Goal: Transaction & Acquisition: Purchase product/service

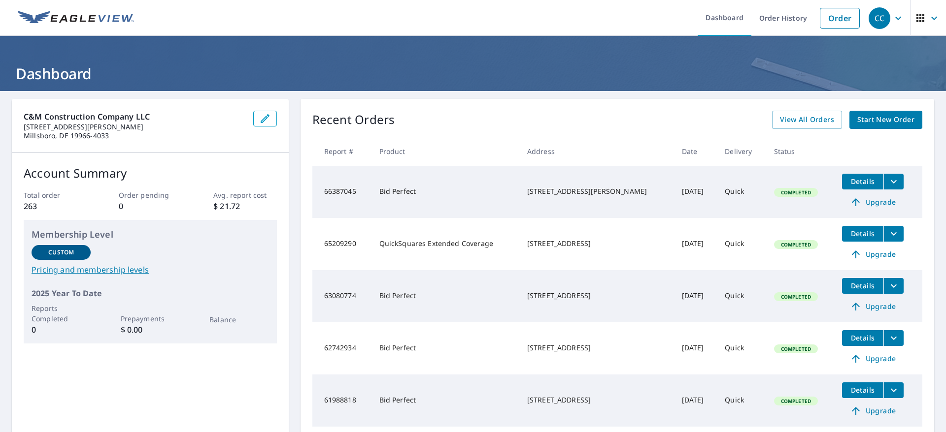
click at [857, 114] on span "Start New Order" at bounding box center [885, 120] width 57 height 12
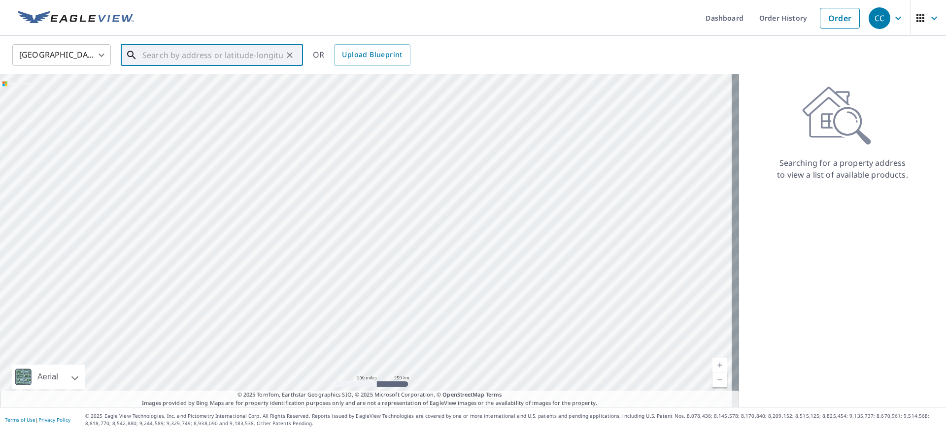
click at [219, 55] on input "text" at bounding box center [212, 55] width 140 height 28
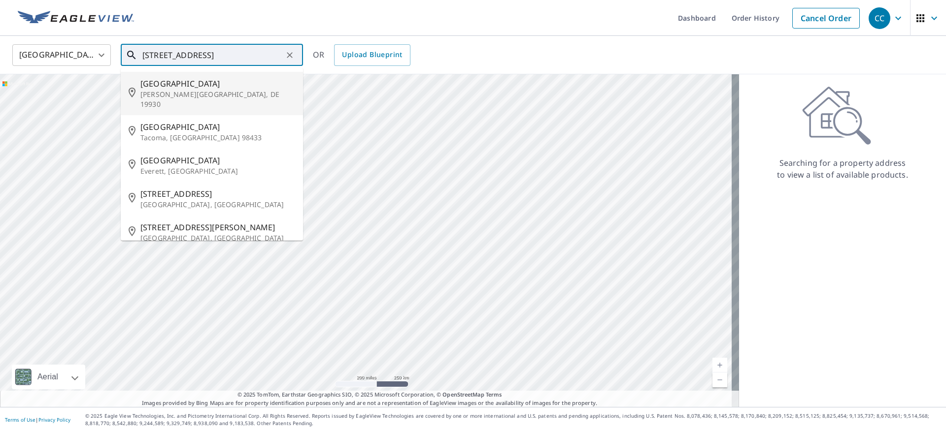
click at [169, 74] on li "[STREET_ADDRESS]" at bounding box center [212, 93] width 182 height 43
type input "[STREET_ADDRESS]"
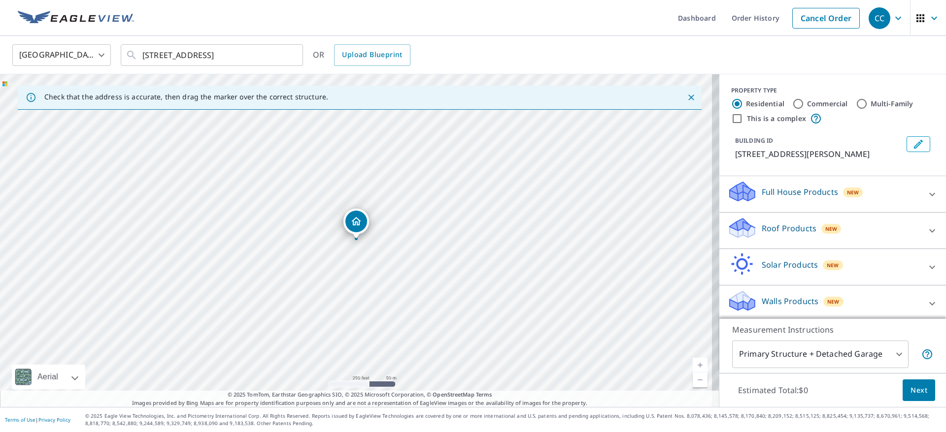
click at [867, 194] on div "Full House Products New" at bounding box center [823, 194] width 193 height 28
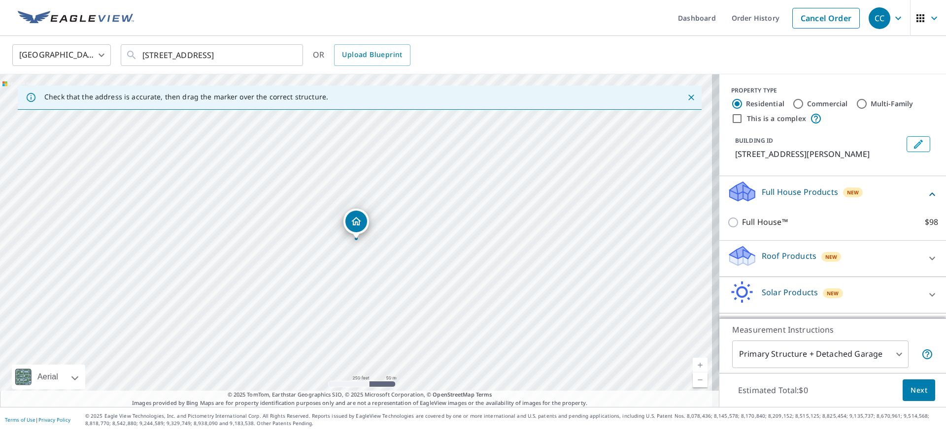
click at [867, 194] on div "Full House Products New" at bounding box center [826, 194] width 199 height 28
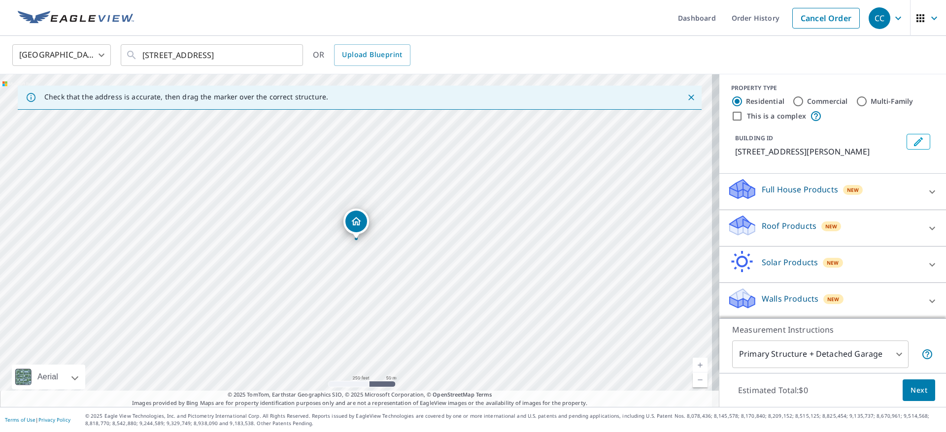
scroll to position [3, 0]
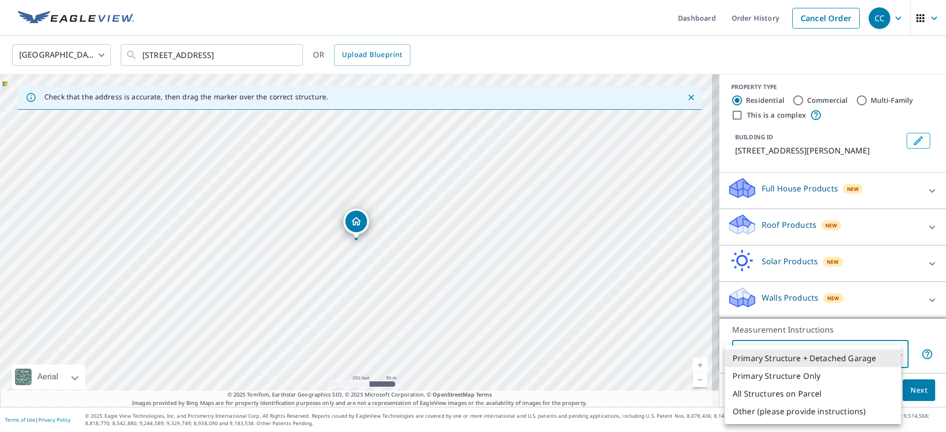
click at [877, 360] on body "CC CC Dashboard Order History Cancel Order CC [GEOGRAPHIC_DATA] [GEOGRAPHIC_DAT…" at bounding box center [473, 216] width 946 height 432
click at [868, 362] on li "Primary Structure + Detached Garage" at bounding box center [813, 359] width 176 height 18
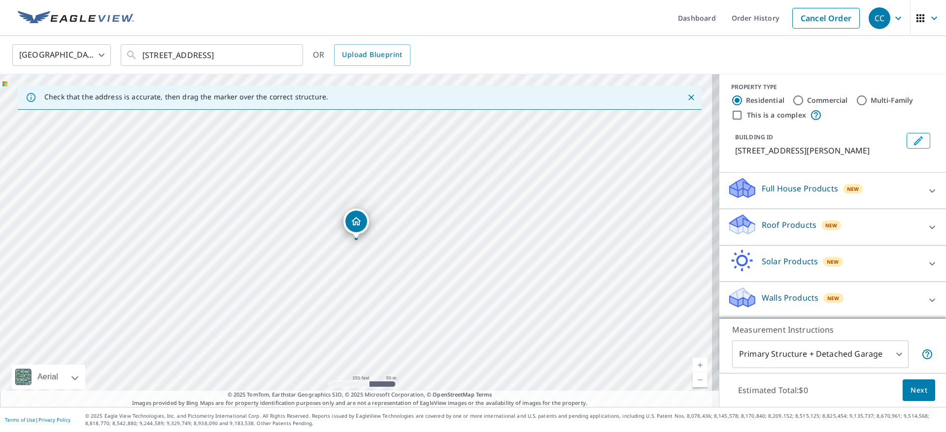
click at [813, 204] on div "Full House Products New" at bounding box center [823, 191] width 193 height 28
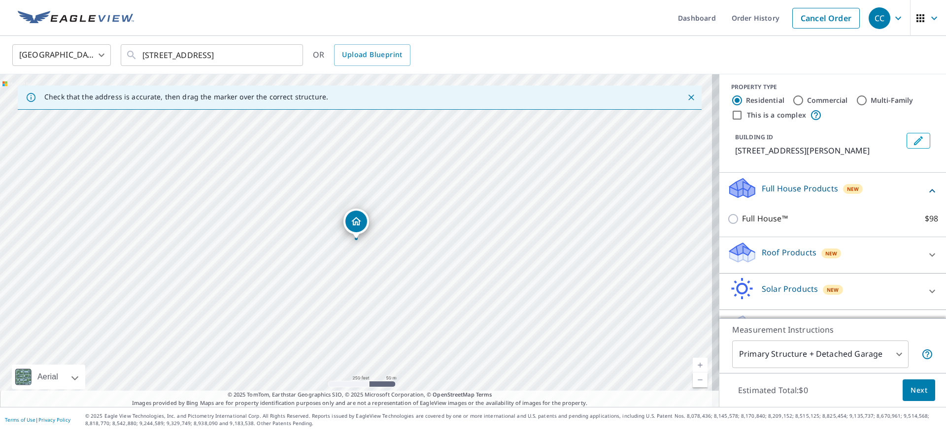
click at [819, 241] on div "Roof Products New" at bounding box center [823, 255] width 193 height 28
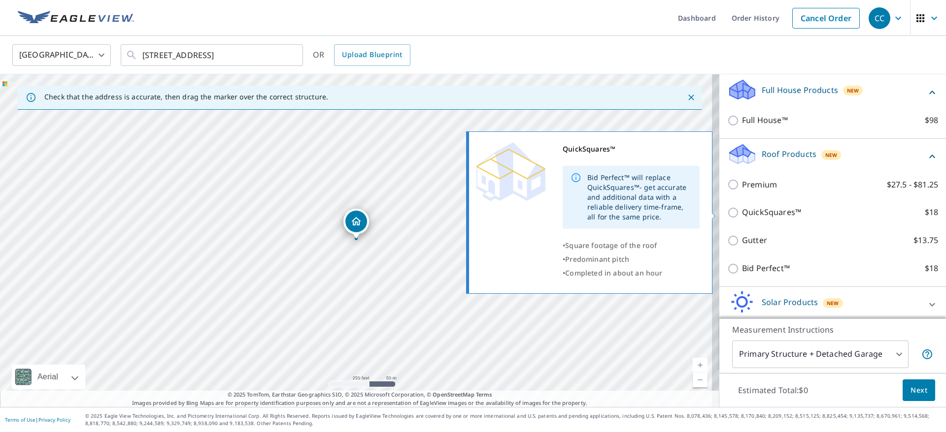
click at [727, 212] on input "QuickSquares™ $18" at bounding box center [734, 213] width 15 height 12
checkbox input "true"
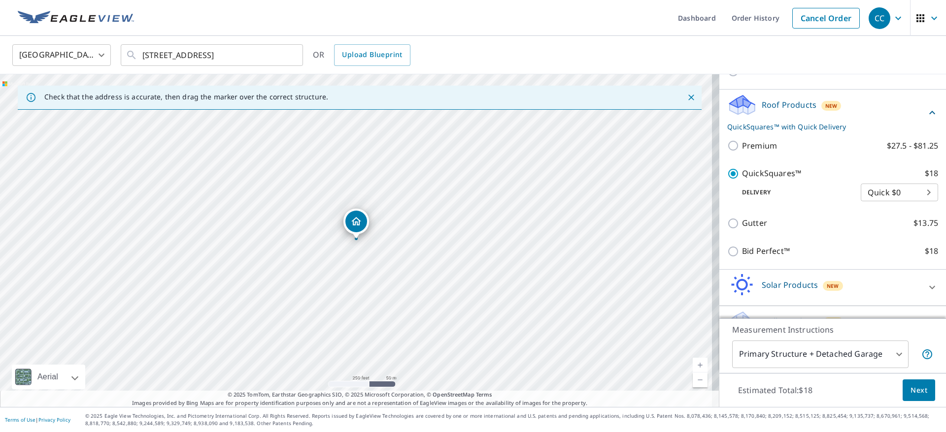
scroll to position [175, 0]
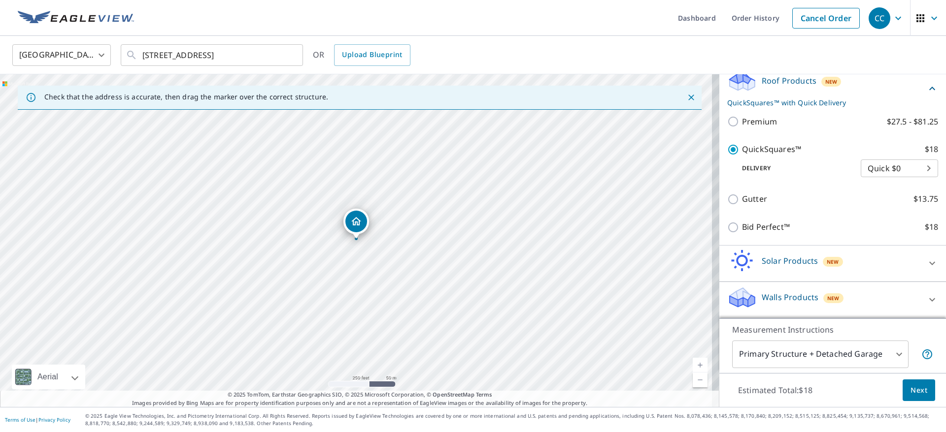
click at [910, 387] on span "Next" at bounding box center [918, 391] width 17 height 12
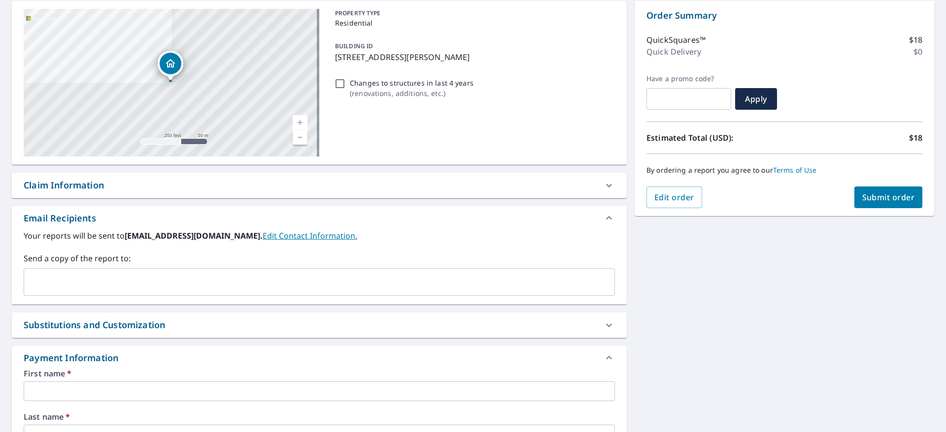
scroll to position [99, 0]
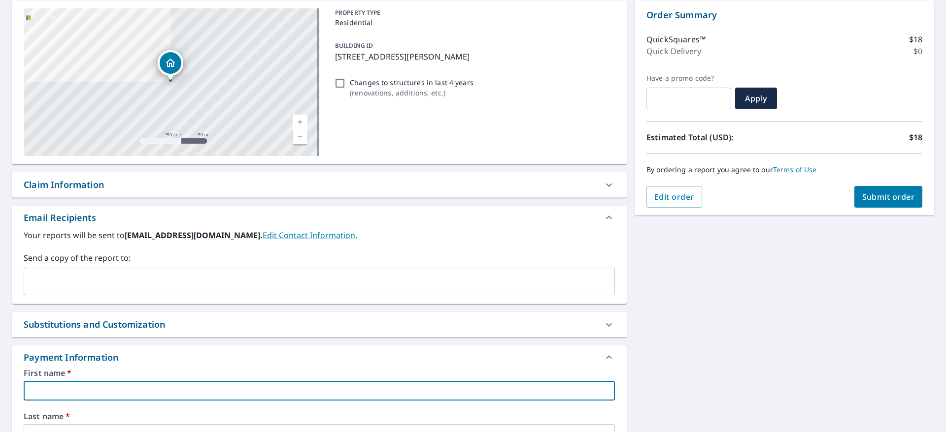
click at [214, 387] on input "text" at bounding box center [319, 391] width 591 height 20
type input "[PERSON_NAME]"
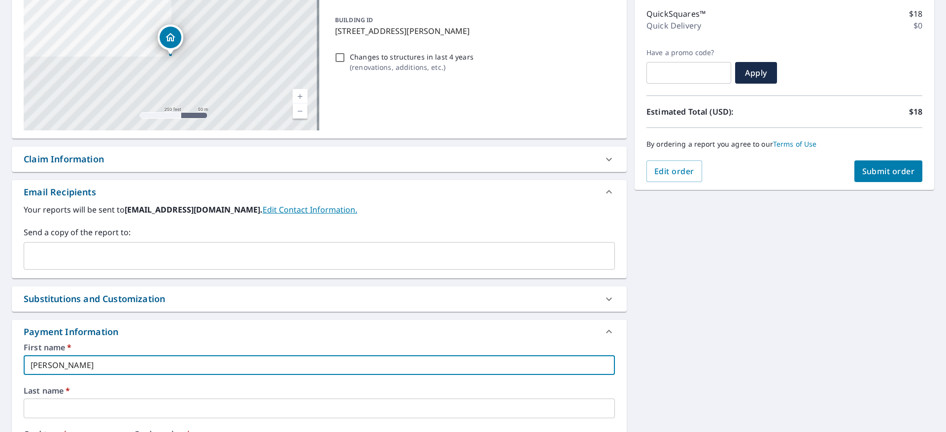
scroll to position [148, 0]
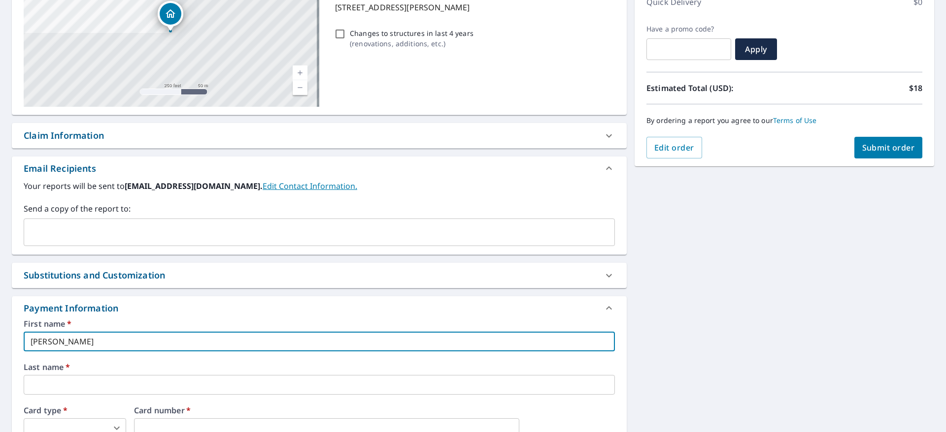
click at [97, 374] on div "Last name   * ​" at bounding box center [319, 380] width 591 height 32
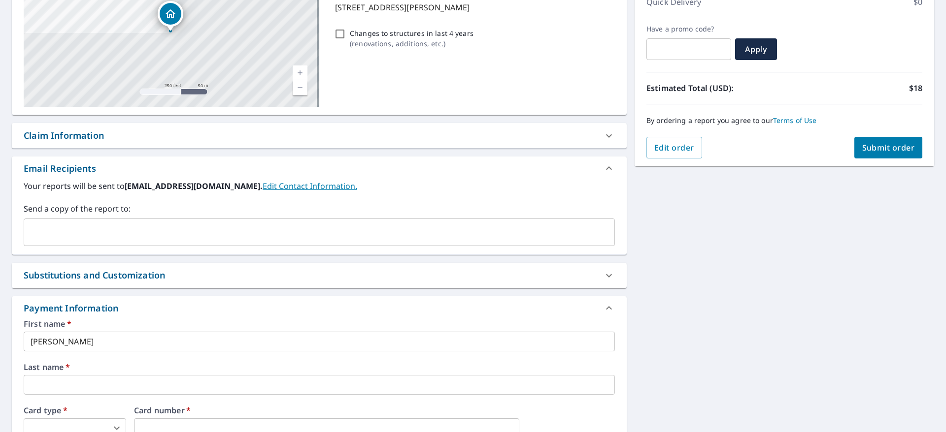
click at [97, 387] on input "text" at bounding box center [319, 385] width 591 height 20
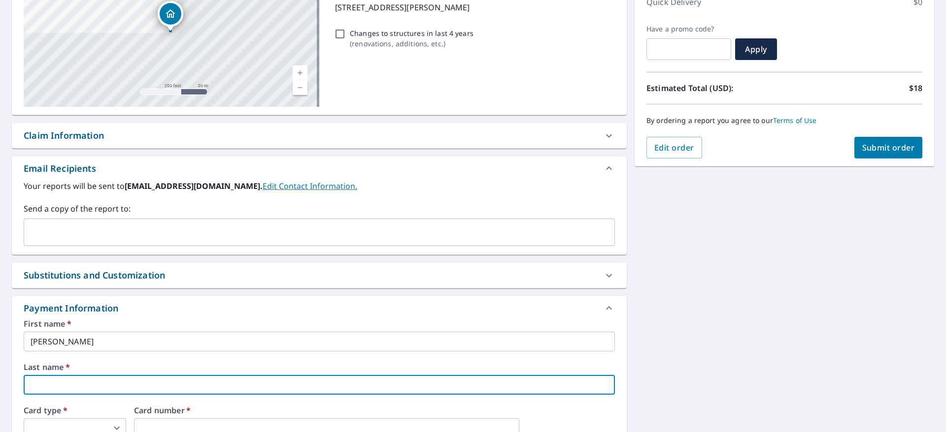
click at [82, 381] on input "text" at bounding box center [319, 385] width 591 height 20
type input "[PERSON_NAME]"
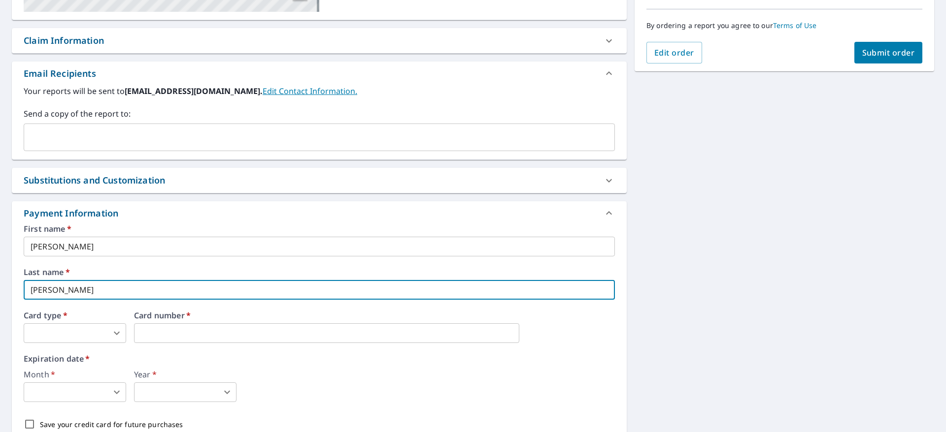
scroll to position [296, 0]
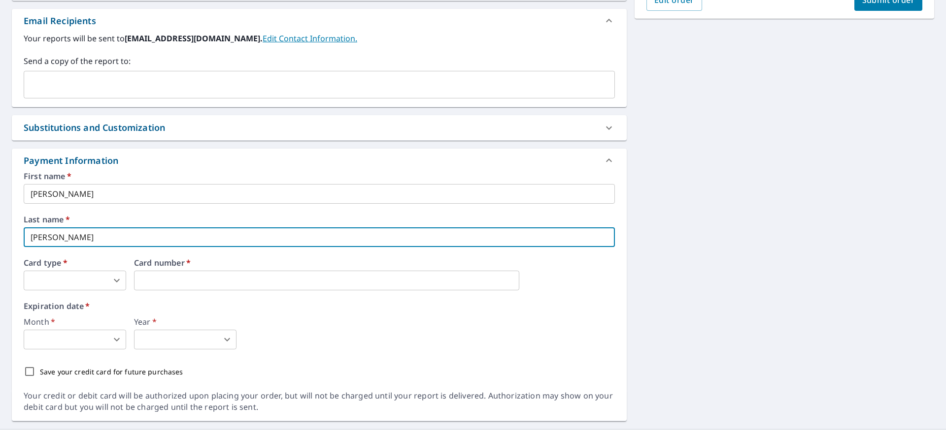
click at [111, 279] on body "CC CC Dashboard Order History Cancel Order CC Dashboard / Finalize Order Finali…" at bounding box center [473, 216] width 946 height 432
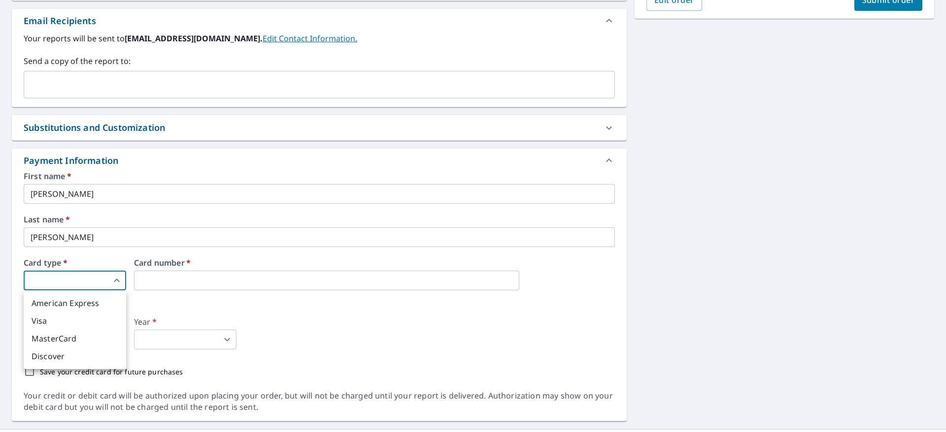
click at [59, 314] on li "Visa" at bounding box center [75, 321] width 102 height 18
type input "2"
click at [86, 347] on body "CC CC Dashboard Order History Cancel Order CC Dashboard / Finalize Order Finali…" at bounding box center [473, 216] width 946 height 432
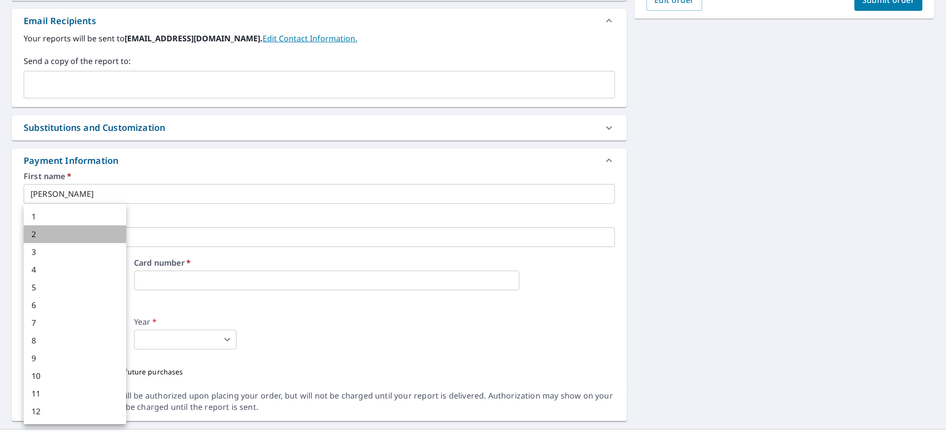
click at [62, 230] on li "2" at bounding box center [75, 235] width 102 height 18
type input "2"
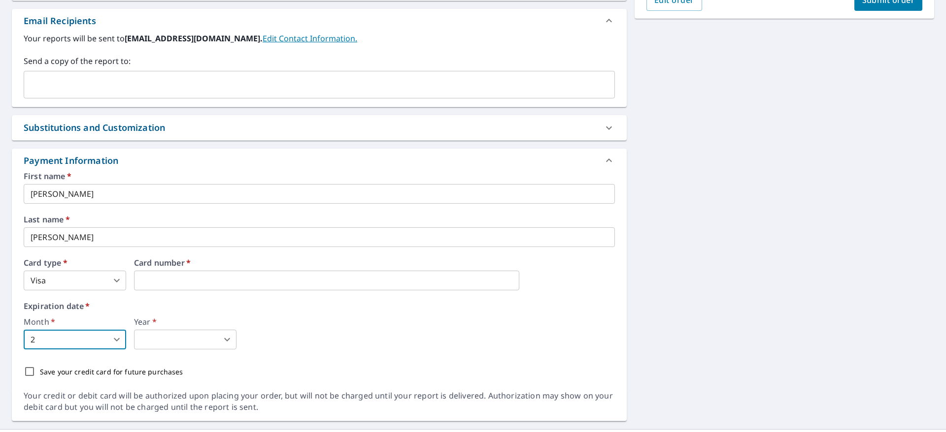
click at [186, 342] on body "CC CC Dashboard Order History Cancel Order CC Dashboard / Finalize Order Finali…" at bounding box center [473, 216] width 946 height 432
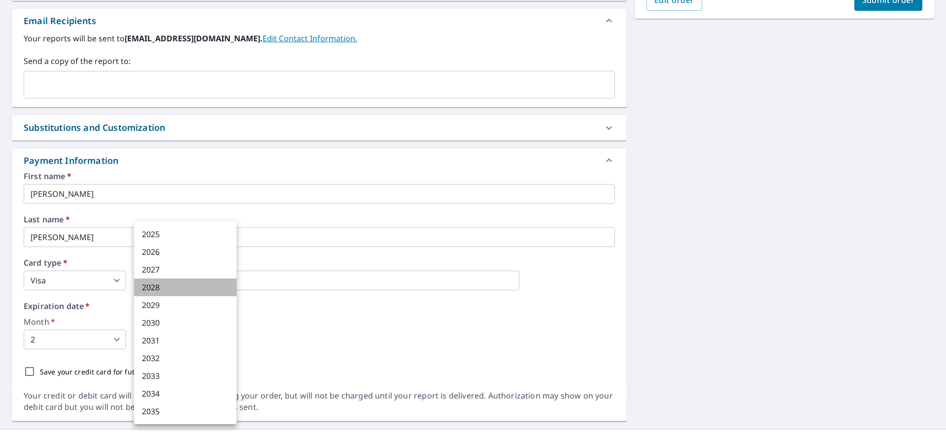
click at [167, 283] on li "2028" at bounding box center [185, 288] width 102 height 18
type input "2028"
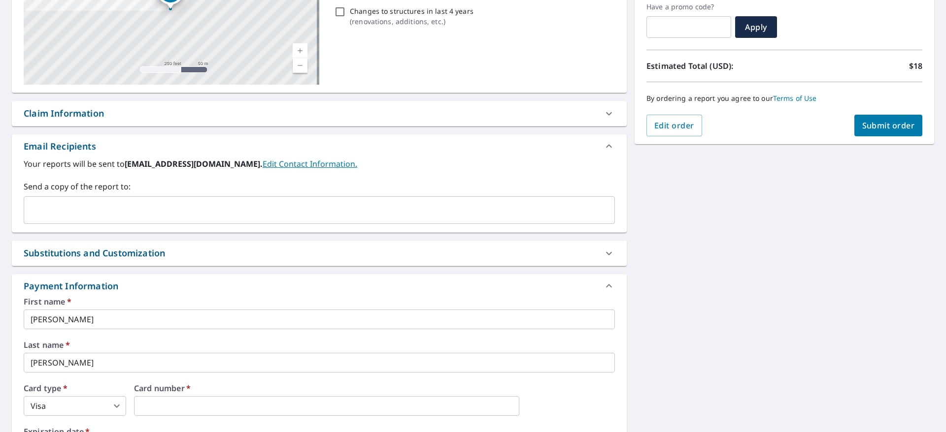
scroll to position [22, 0]
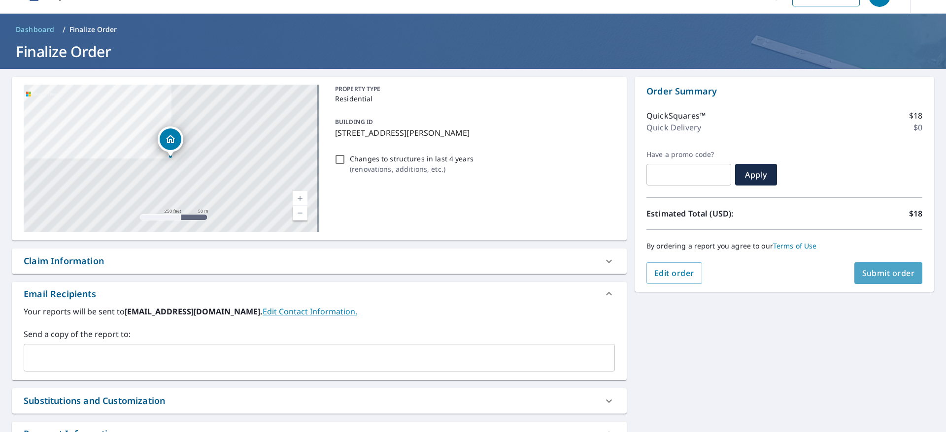
click at [885, 273] on span "Submit order" at bounding box center [888, 273] width 53 height 11
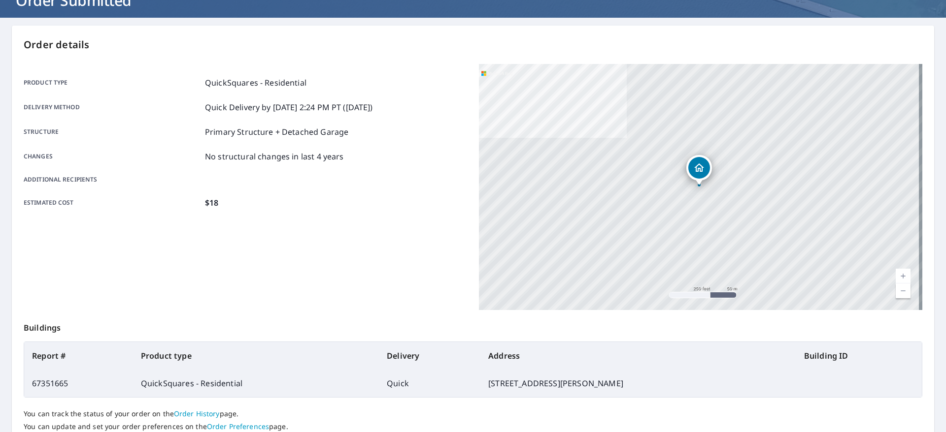
scroll to position [121, 0]
